Goal: Check status: Check status

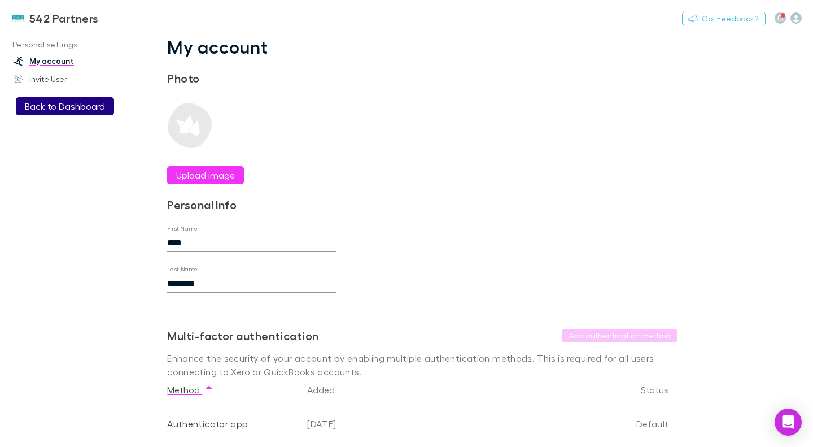
click at [63, 110] on button "Back to Dashboard" at bounding box center [65, 106] width 98 height 18
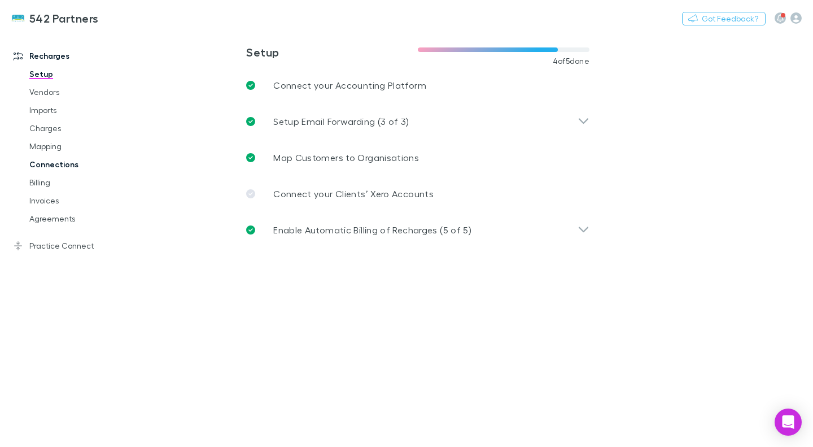
click at [59, 173] on link "Connections" at bounding box center [82, 164] width 128 height 18
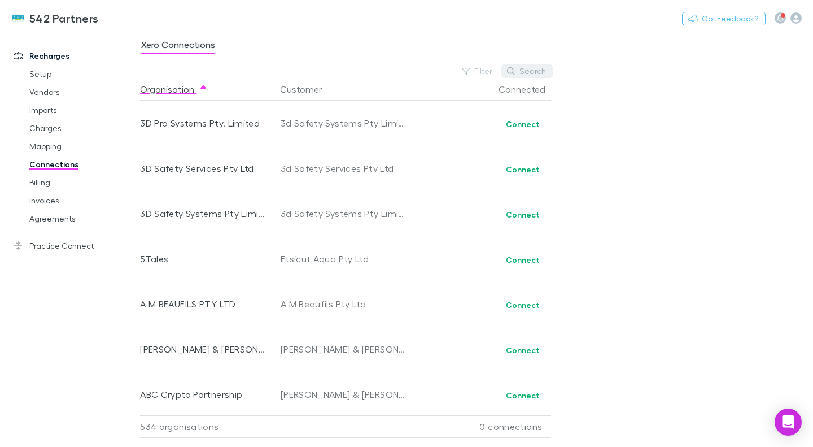
click at [529, 72] on button "Search" at bounding box center [527, 71] width 51 height 14
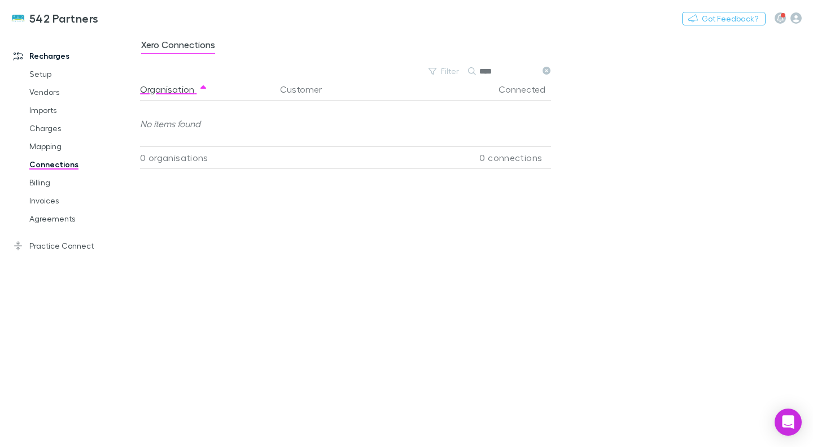
type input "***"
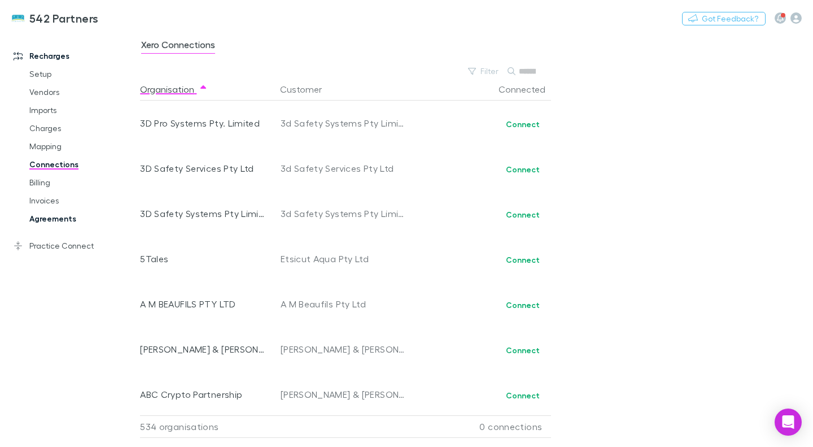
click at [48, 220] on link "Agreements" at bounding box center [82, 219] width 128 height 18
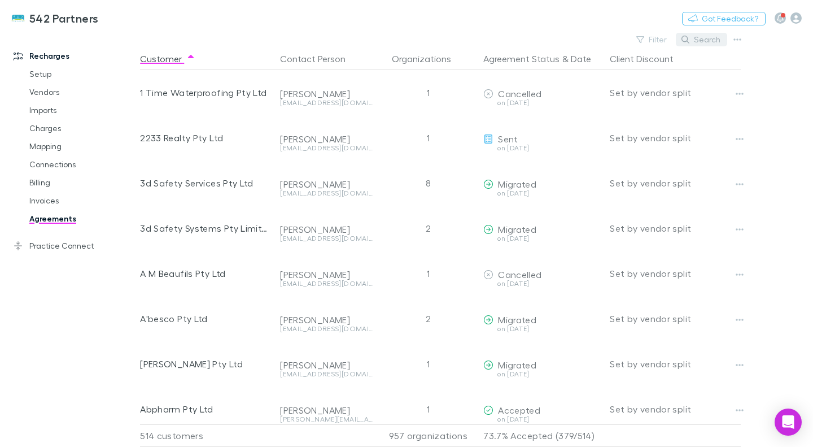
click at [699, 44] on button "Search" at bounding box center [701, 40] width 51 height 14
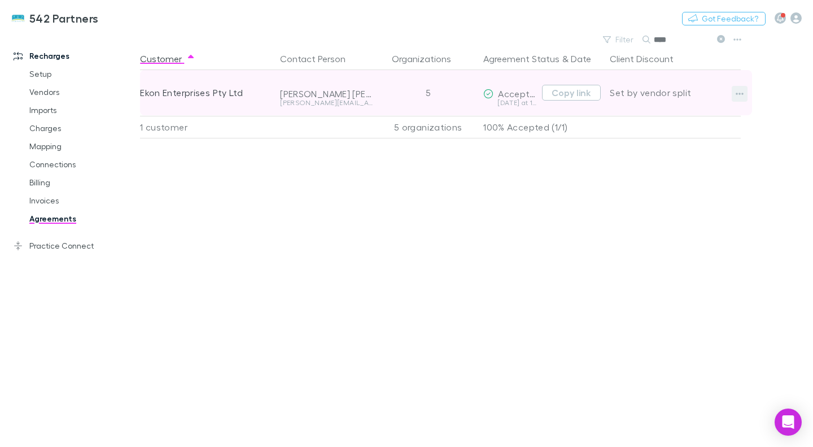
type input "****"
click at [735, 92] on button "button" at bounding box center [740, 94] width 16 height 16
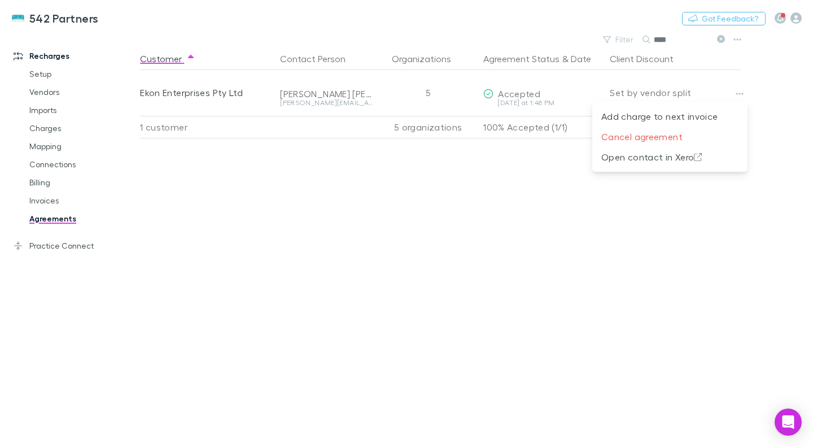
click at [210, 83] on div at bounding box center [406, 223] width 813 height 447
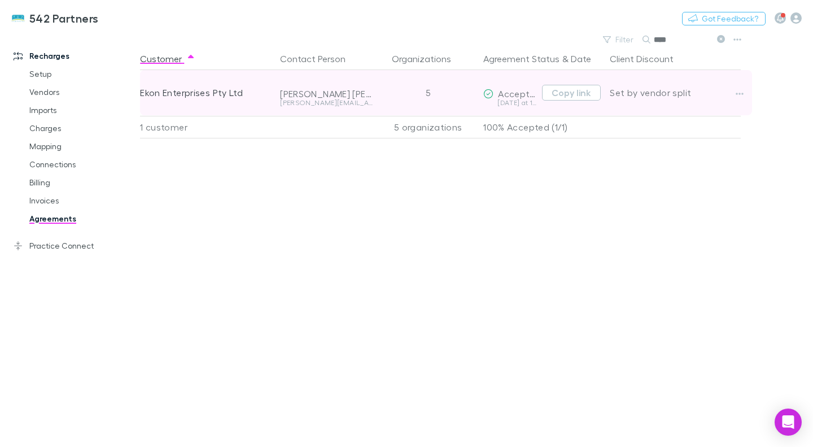
click at [216, 97] on div "Ekon Enterprises Pty Ltd" at bounding box center [205, 92] width 131 height 45
click at [192, 93] on div "Ekon Enterprises Pty Ltd" at bounding box center [205, 92] width 131 height 45
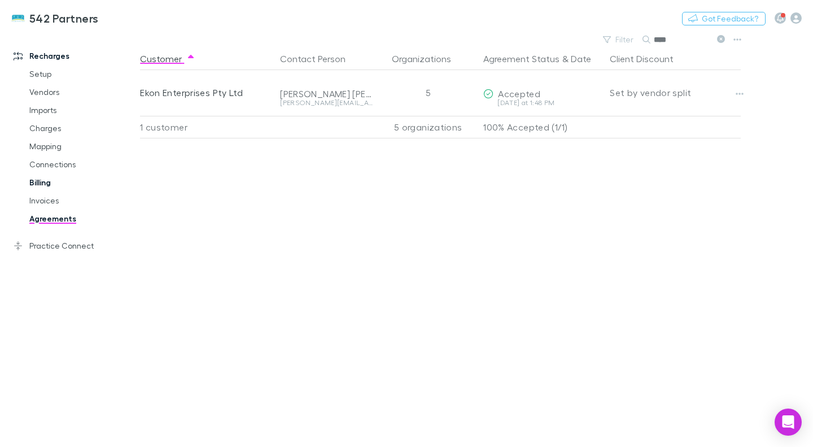
click at [36, 175] on link "Billing" at bounding box center [82, 182] width 128 height 18
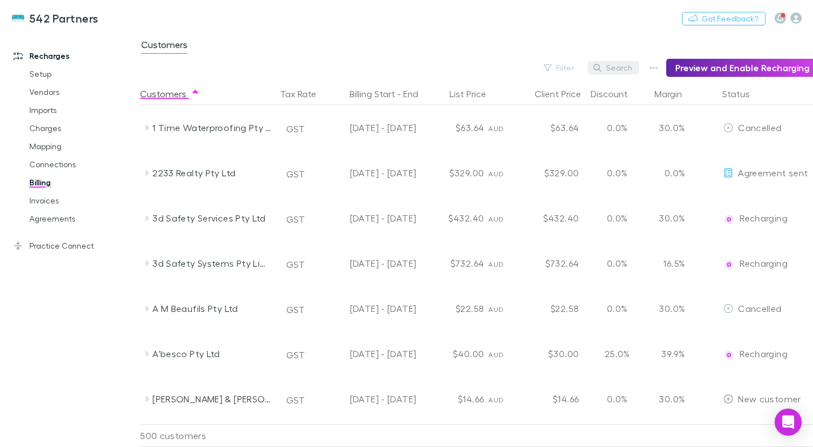
click at [623, 65] on button "Search" at bounding box center [613, 68] width 51 height 14
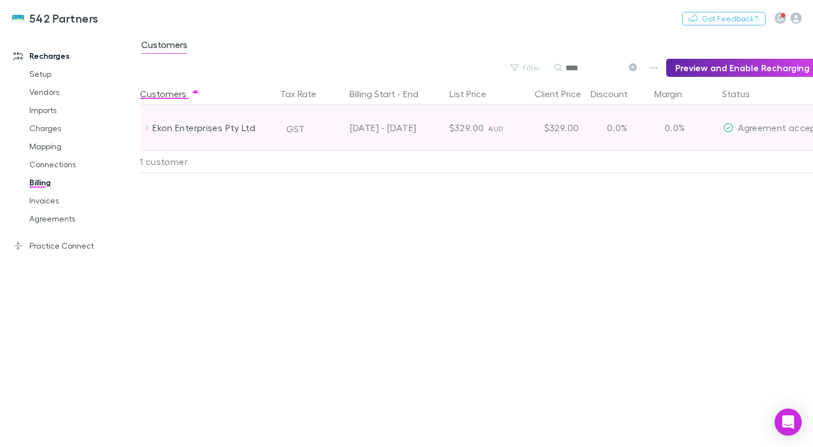
type input "****"
click at [147, 126] on icon at bounding box center [147, 128] width 3 height 6
click at [166, 123] on div "Ekon Enterprises Pty Ltd" at bounding box center [213, 127] width 120 height 45
click at [371, 127] on div "[DATE] - [DATE]" at bounding box center [370, 127] width 93 height 45
click at [491, 125] on span "AUD" at bounding box center [496, 128] width 15 height 8
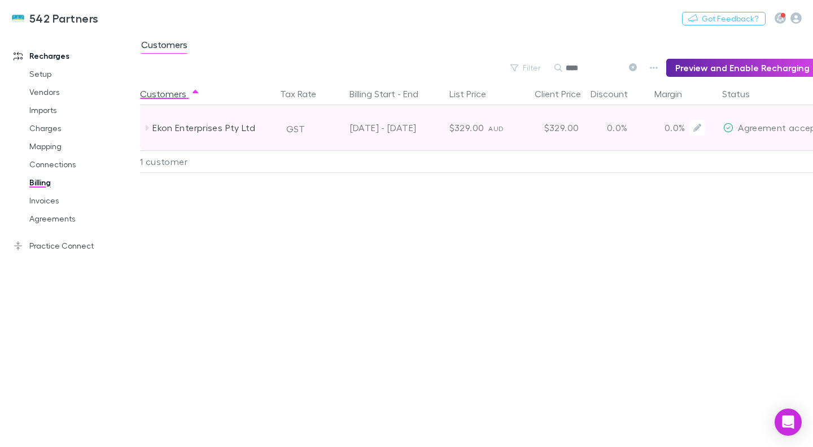
click at [768, 130] on span "Agreement accepted" at bounding box center [784, 127] width 93 height 11
click at [220, 127] on div "Ekon Enterprises Pty Ltd" at bounding box center [213, 127] width 120 height 45
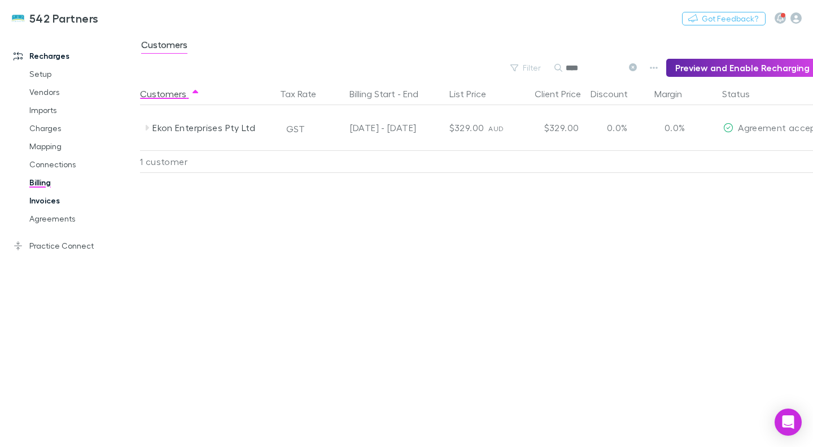
drag, startPoint x: 40, startPoint y: 197, endPoint x: 45, endPoint y: 194, distance: 5.8
click at [40, 197] on link "Invoices" at bounding box center [82, 201] width 128 height 18
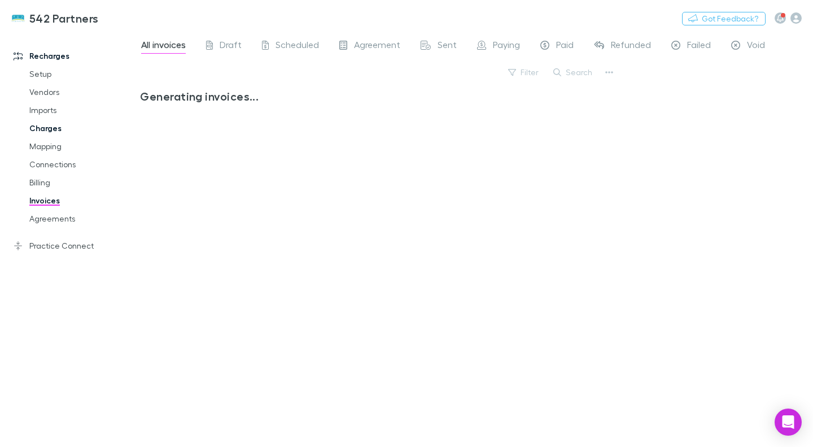
click at [46, 126] on link "Charges" at bounding box center [82, 128] width 128 height 18
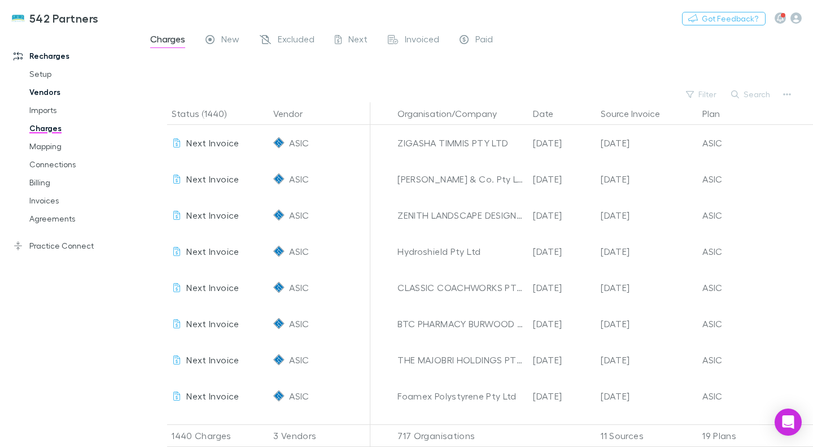
click at [36, 90] on link "Vendors" at bounding box center [82, 92] width 128 height 18
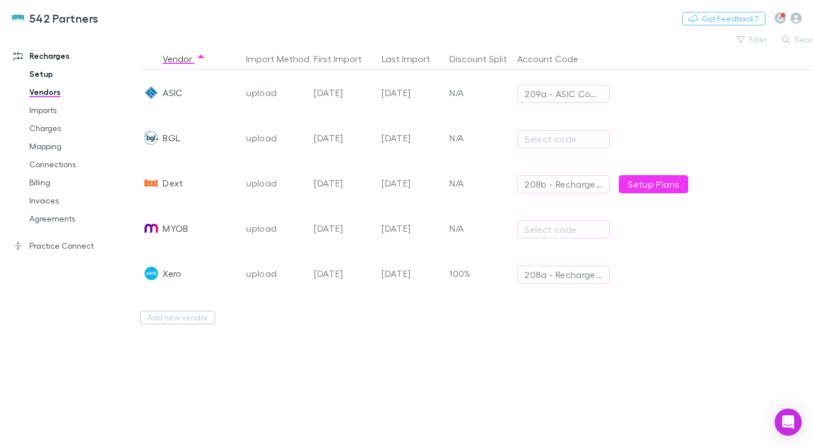
click at [52, 69] on link "Setup" at bounding box center [82, 74] width 128 height 18
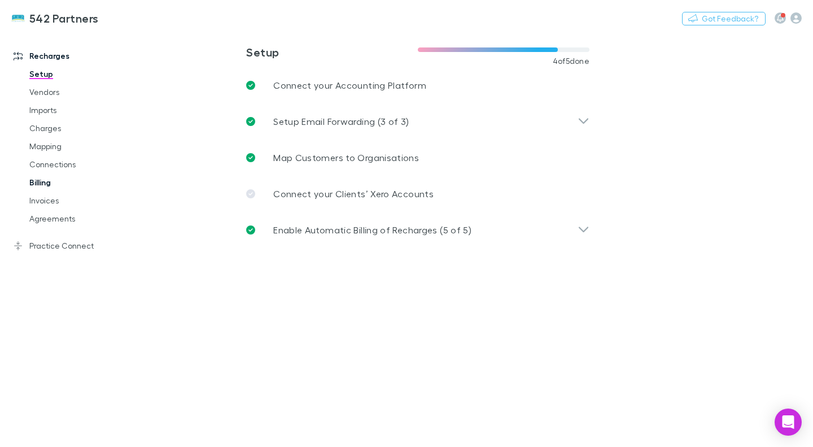
click at [61, 185] on link "Billing" at bounding box center [82, 182] width 128 height 18
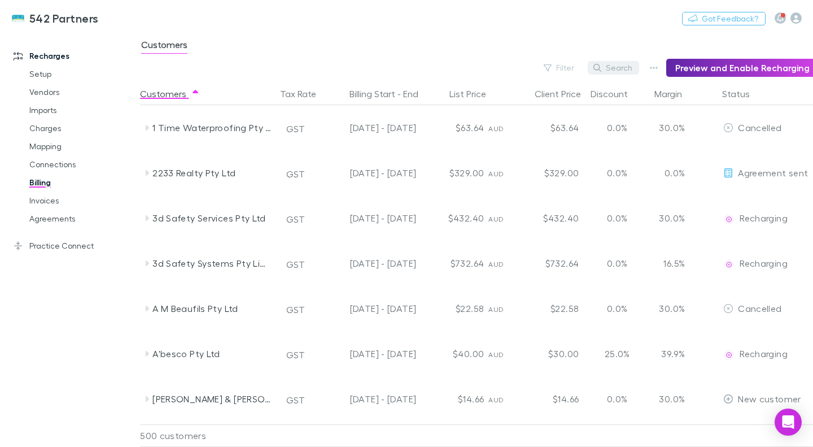
click at [630, 69] on button "Search" at bounding box center [613, 68] width 51 height 14
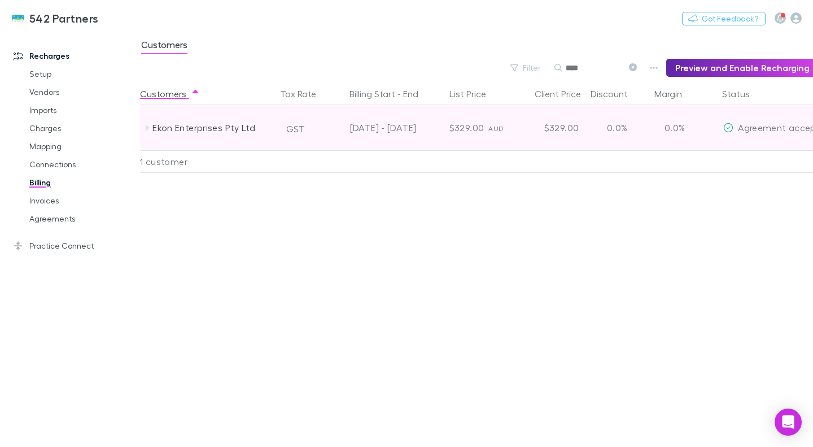
type input "****"
click at [144, 127] on icon at bounding box center [146, 127] width 9 height 9
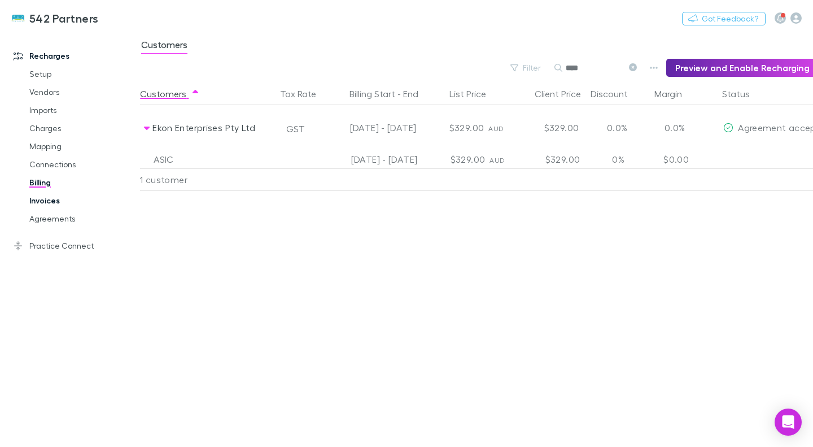
click at [61, 199] on link "Invoices" at bounding box center [82, 201] width 128 height 18
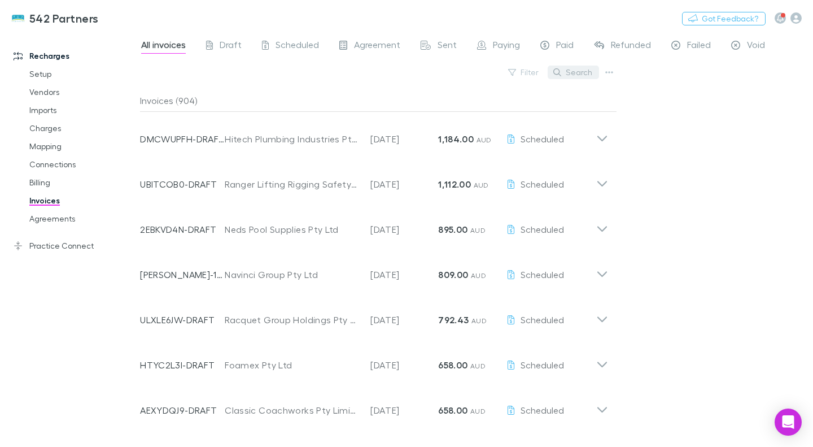
click at [570, 68] on button "Search" at bounding box center [573, 73] width 51 height 14
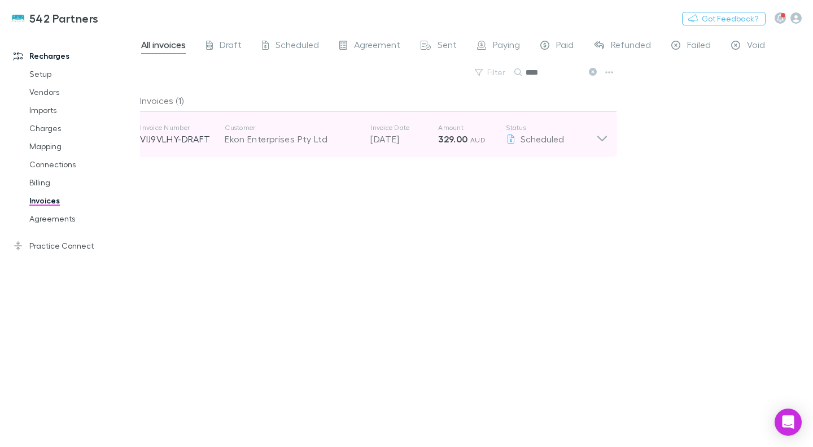
type input "****"
click at [600, 133] on icon at bounding box center [603, 134] width 12 height 23
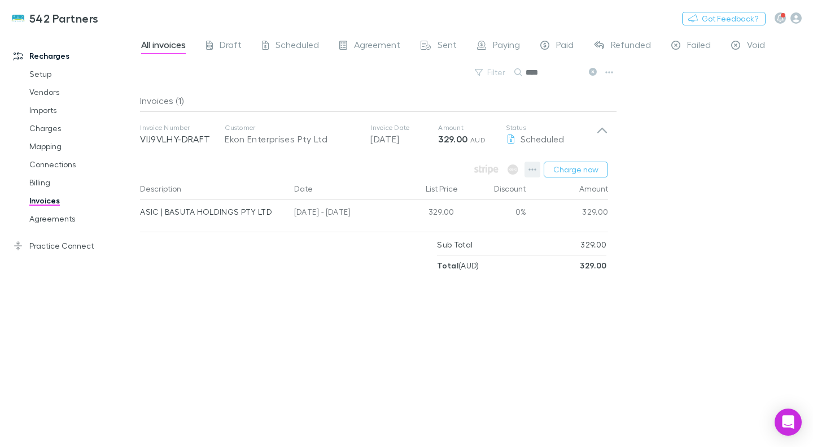
click at [530, 173] on icon "button" at bounding box center [533, 169] width 8 height 9
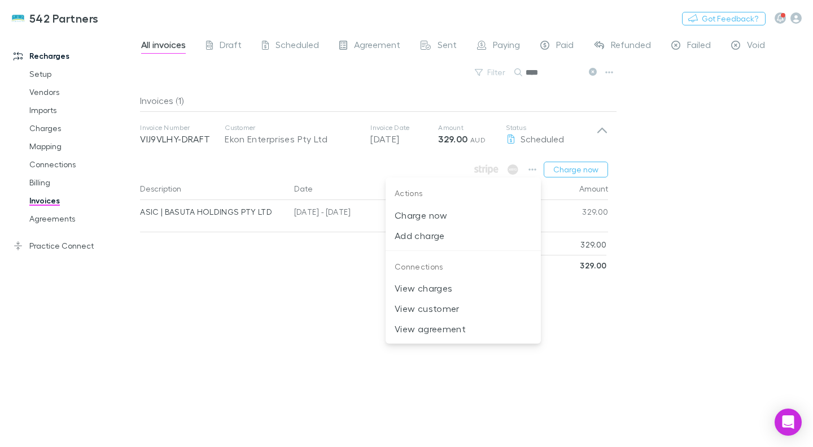
click at [338, 328] on div at bounding box center [406, 223] width 813 height 447
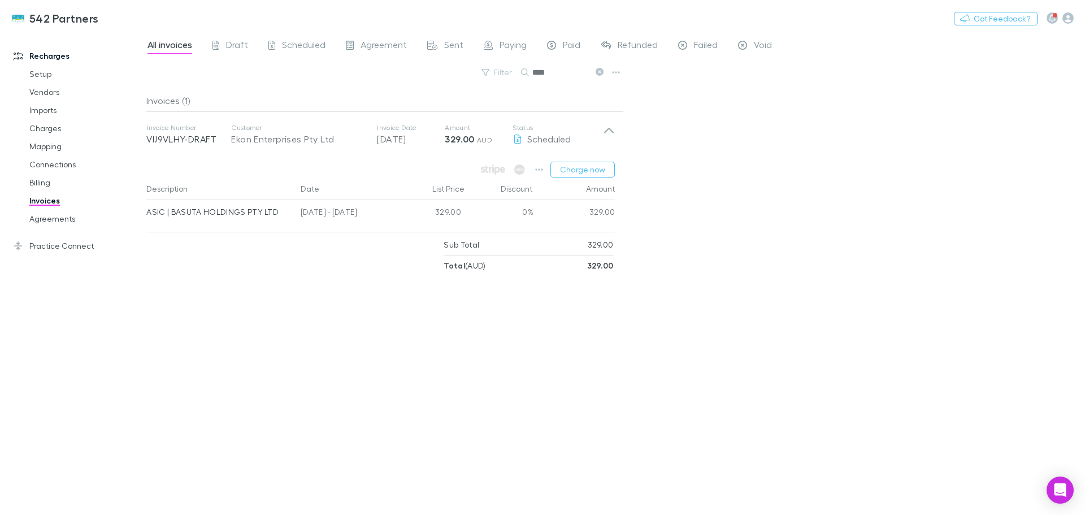
click at [704, 172] on div "All invoices Draft Scheduled Agreement Sent Paying Paid Refunded Failed Void Fi…" at bounding box center [615, 273] width 938 height 483
